Goal: Complete application form: Complete application form

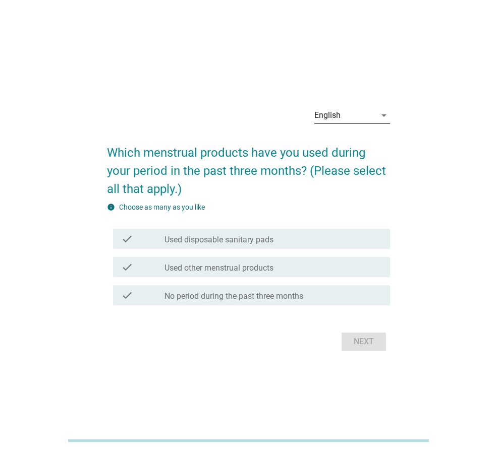
click at [360, 113] on div "English" at bounding box center [345, 115] width 62 height 16
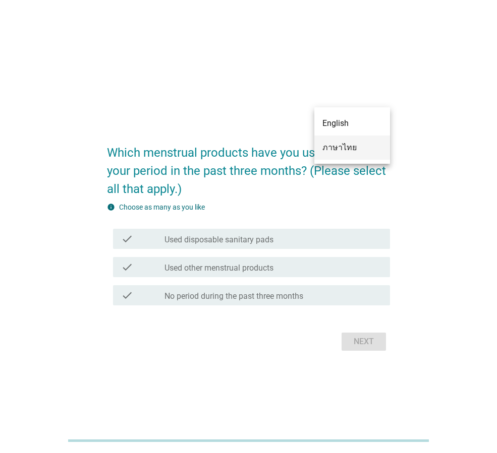
click at [352, 144] on div "ภาษาไทย" at bounding box center [351, 148] width 59 height 12
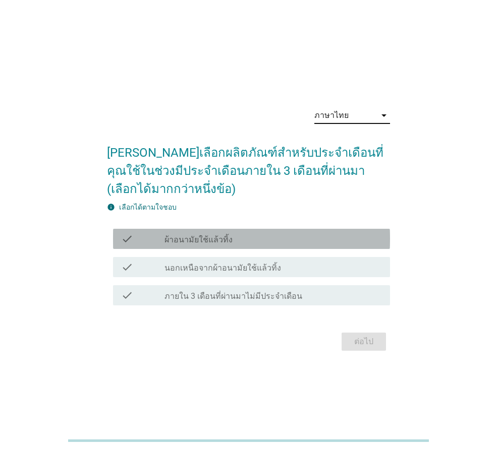
click at [197, 240] on label "ผ้าอนามัยใช้แล้วทิ้ง" at bounding box center [198, 240] width 68 height 10
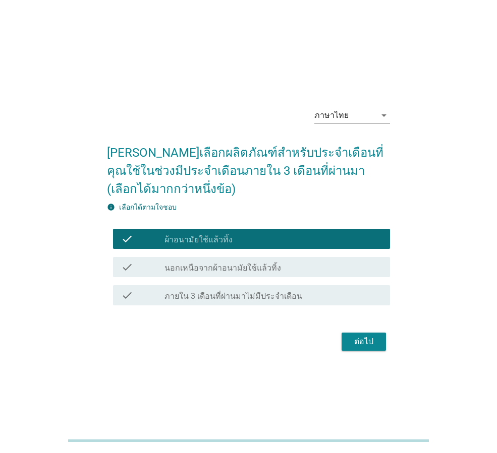
click at [365, 343] on div "ต่อไป" at bounding box center [363, 342] width 28 height 12
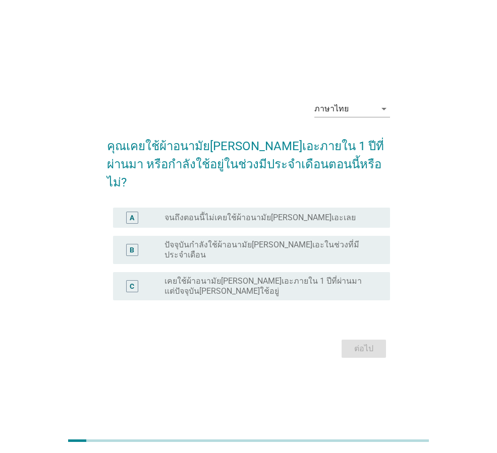
click at [224, 243] on label "ปัจจุบันกำลังใช้ผ้าอนามัย[PERSON_NAME]เอะในช่วงที่มีประจำเดือน" at bounding box center [268, 250] width 209 height 20
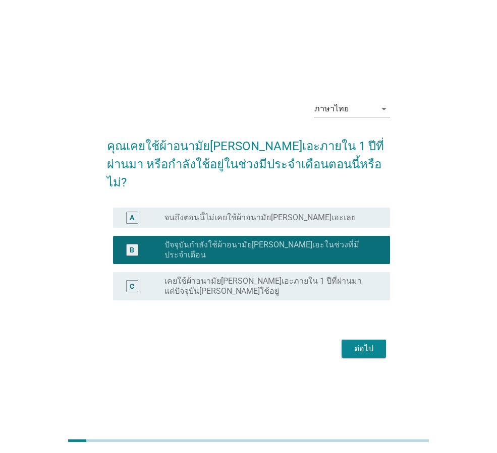
click at [368, 343] on div "ต่อไป" at bounding box center [363, 349] width 28 height 12
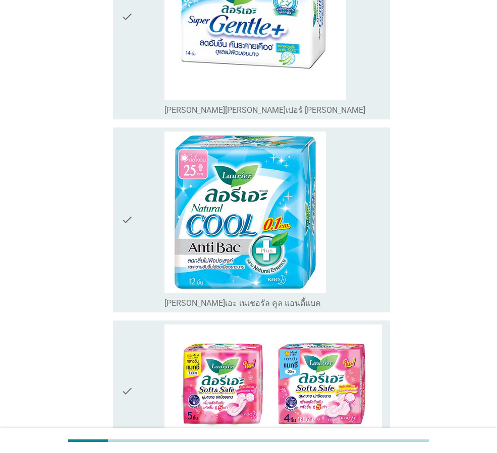
scroll to position [2219, 0]
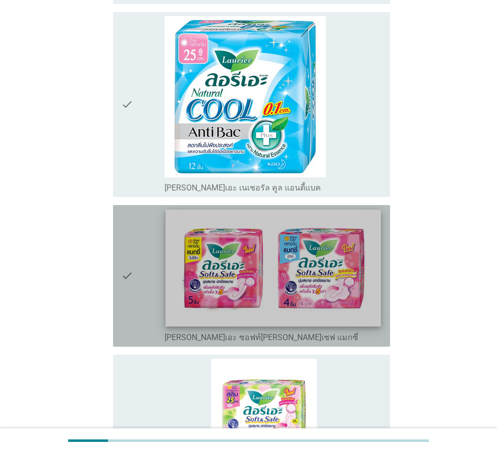
click at [274, 210] on img at bounding box center [272, 268] width 215 height 117
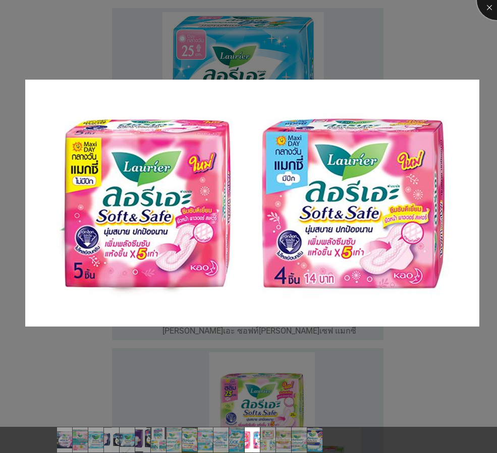
click at [484, 9] on div at bounding box center [496, 0] width 40 height 40
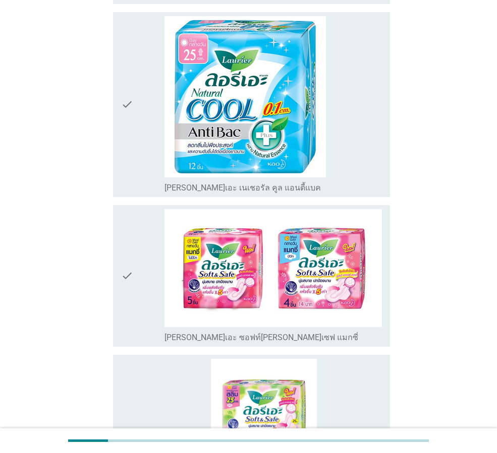
click at [130, 209] on icon "check" at bounding box center [127, 276] width 12 height 134
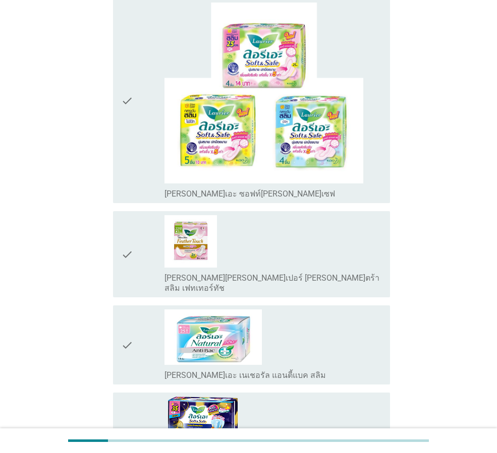
scroll to position [2631, 0]
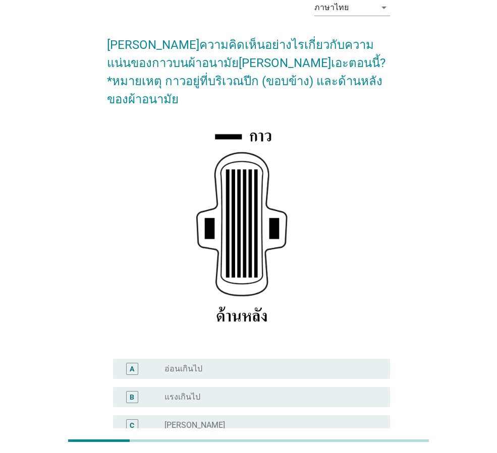
scroll to position [147, 0]
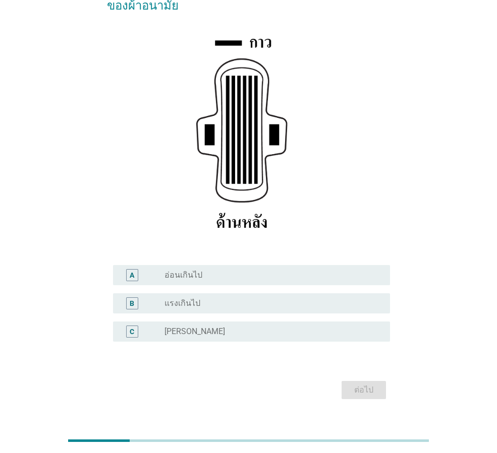
click at [174, 327] on label "[PERSON_NAME]" at bounding box center [194, 332] width 61 height 10
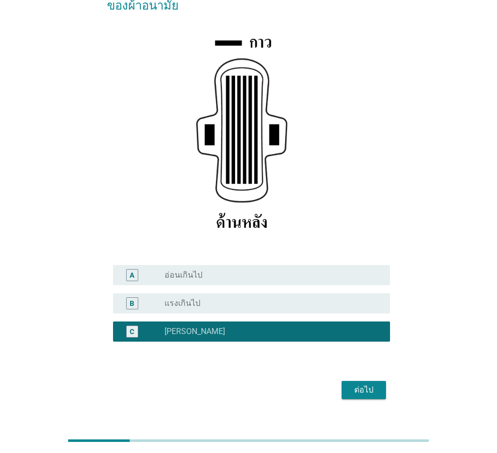
click at [375, 384] on div "ต่อไป" at bounding box center [363, 390] width 28 height 12
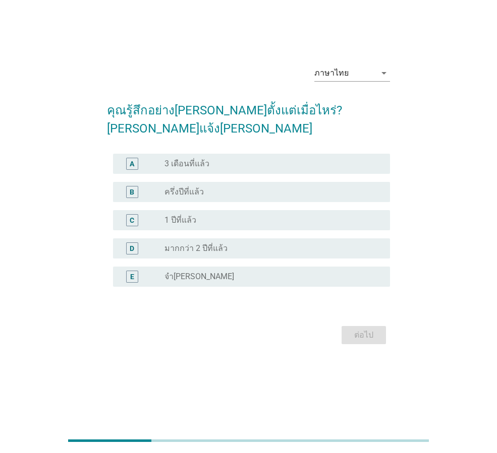
scroll to position [0, 0]
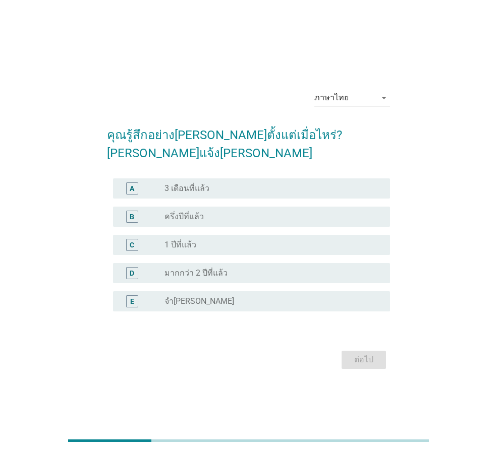
click at [209, 296] on div "radio_button_unchecked จำ[PERSON_NAME]" at bounding box center [268, 301] width 209 height 10
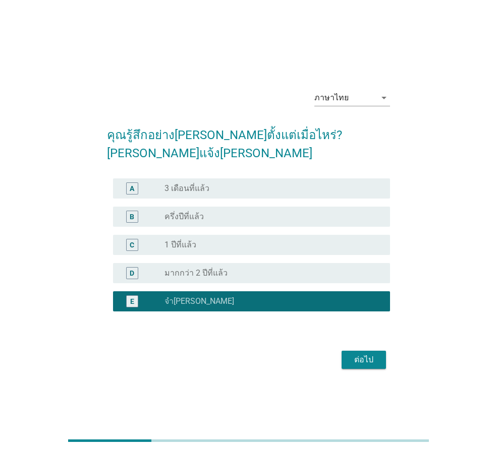
click at [377, 354] on div "ต่อไป" at bounding box center [363, 360] width 28 height 12
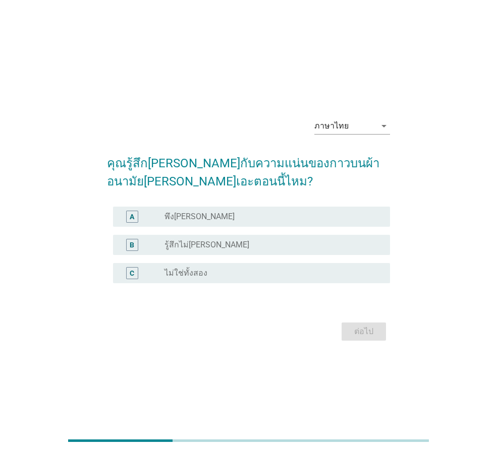
click at [199, 216] on div "radio_button_unchecked พึง[PERSON_NAME]" at bounding box center [268, 217] width 209 height 10
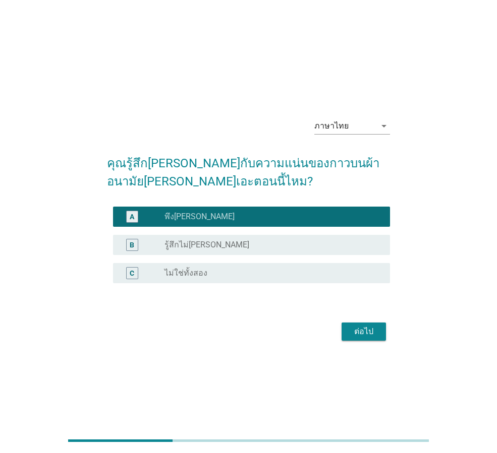
click at [366, 327] on div "ต่อไป" at bounding box center [363, 332] width 28 height 12
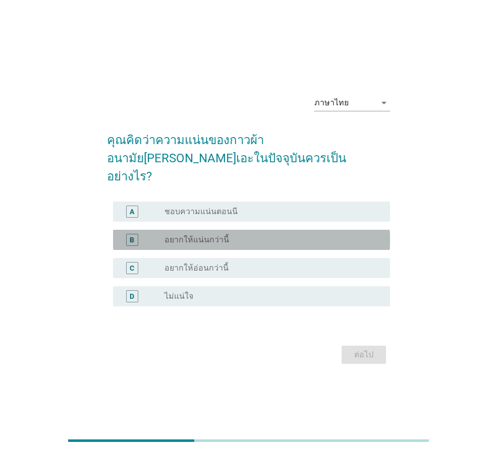
click at [215, 237] on div "B radio_button_unchecked อยากให้แน่นกว่านี้" at bounding box center [251, 240] width 277 height 20
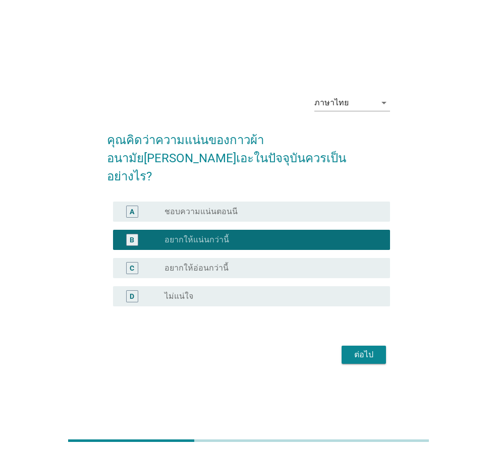
click at [361, 349] on div "ต่อไป" at bounding box center [363, 355] width 28 height 12
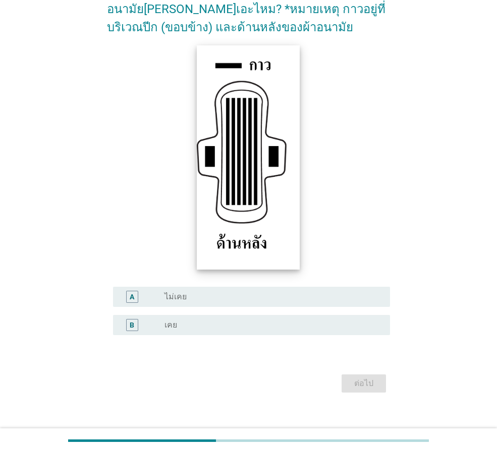
scroll to position [119, 0]
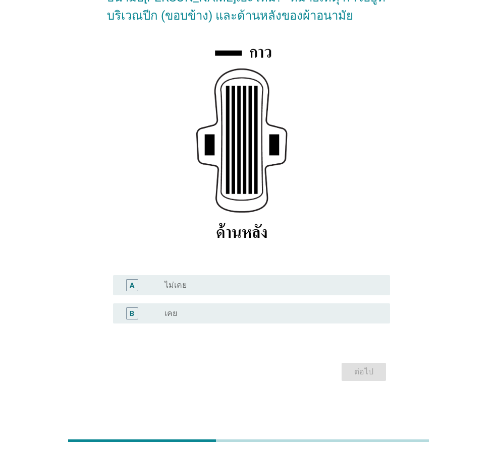
click at [181, 319] on div "radio_button_unchecked เคย" at bounding box center [272, 314] width 217 height 12
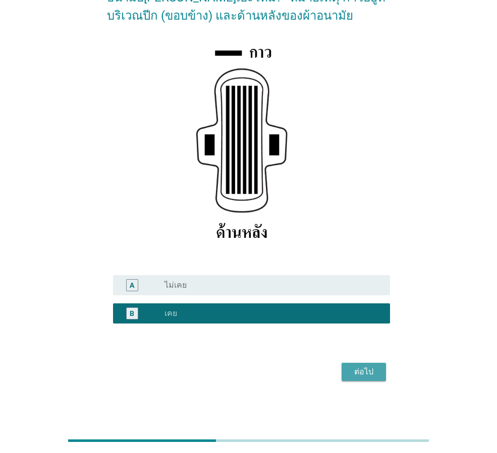
click at [382, 369] on button "ต่อไป" at bounding box center [363, 372] width 44 height 18
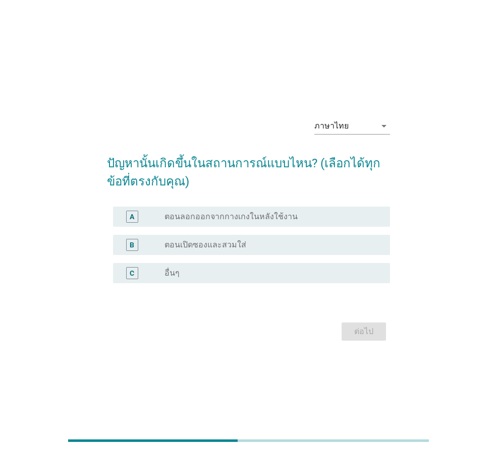
click at [211, 217] on label "ตอนลอกออกจากกางเกงในหลังใช้งาน" at bounding box center [230, 217] width 133 height 10
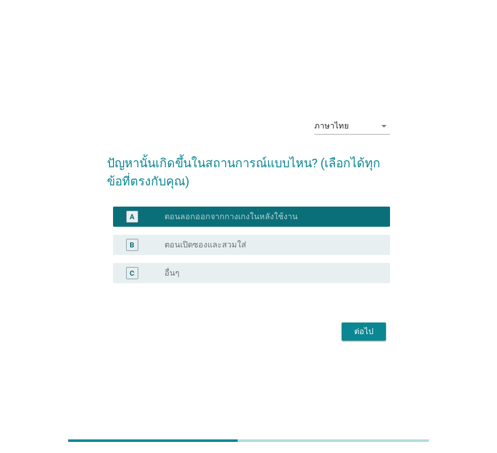
click at [370, 326] on div "ต่อไป" at bounding box center [363, 332] width 28 height 12
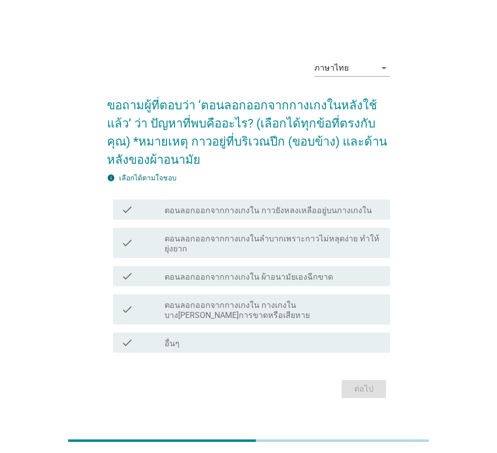
click at [228, 214] on label "ตอนลอกออกจากกางเกงใน กาวยังหลงเหลืออยู่บนกางเกงใน" at bounding box center [267, 211] width 207 height 10
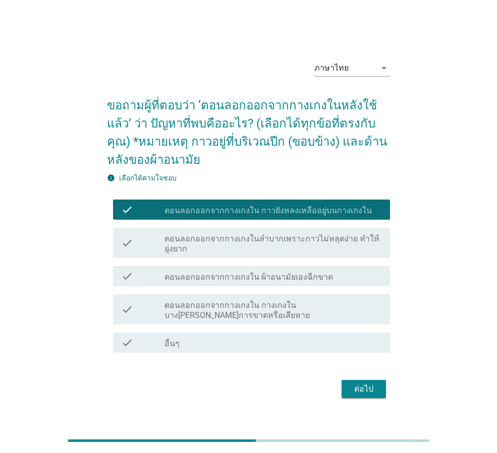
click at [351, 379] on div "ต่อไป" at bounding box center [248, 389] width 283 height 24
click at [362, 390] on div "ต่อไป" at bounding box center [363, 389] width 28 height 12
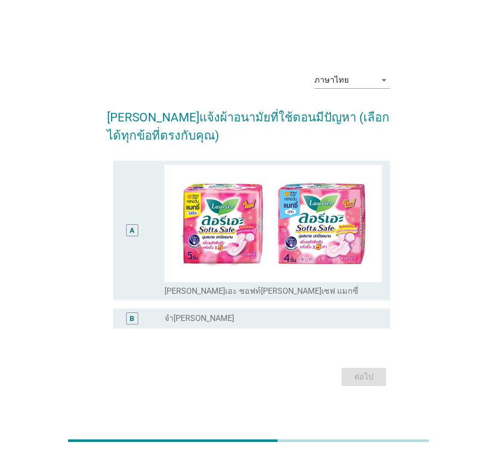
click at [177, 314] on label "จำ[PERSON_NAME]" at bounding box center [199, 319] width 70 height 10
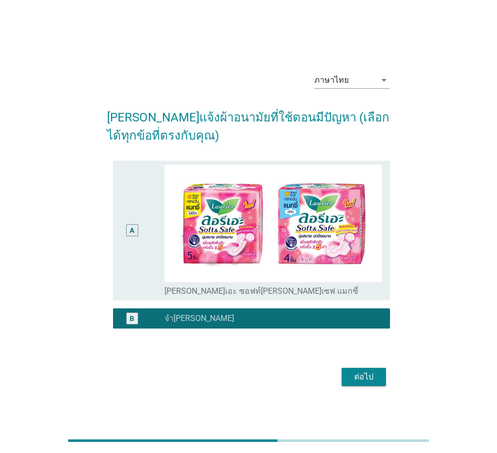
click at [366, 372] on div "ต่อไป" at bounding box center [363, 377] width 28 height 12
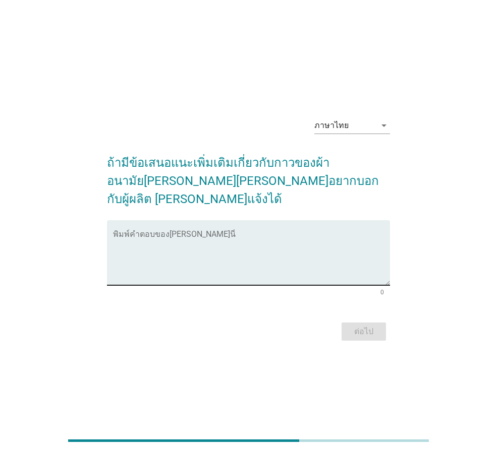
click at [231, 243] on textarea "พิมพ์คำตอบของคุณ ที่นี่" at bounding box center [251, 258] width 277 height 53
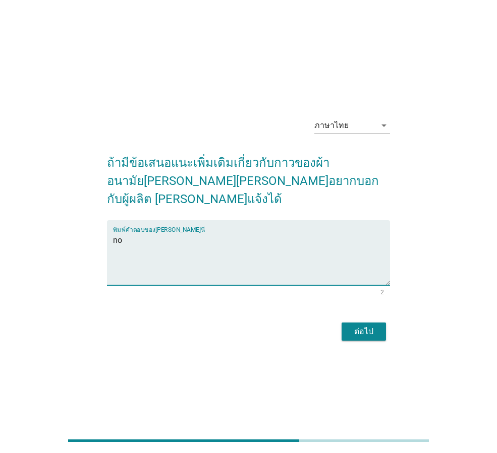
type textarea "no"
click at [357, 326] on div "ต่อไป" at bounding box center [363, 332] width 28 height 12
